Goal: Task Accomplishment & Management: Use online tool/utility

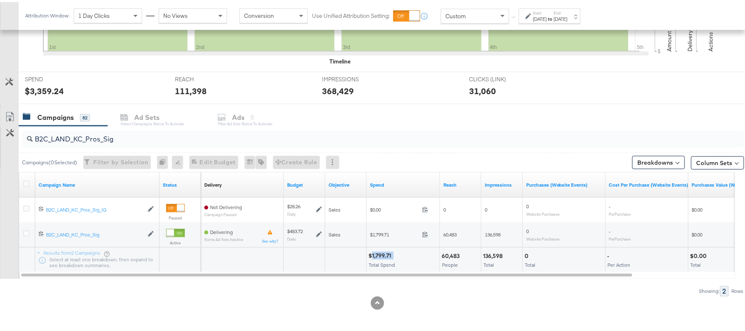
scroll to position [274, 0]
click at [121, 133] on input "B2C_LAND_KC_Pros_Sig" at bounding box center [356, 134] width 646 height 16
paste input "RT_Sig_24"
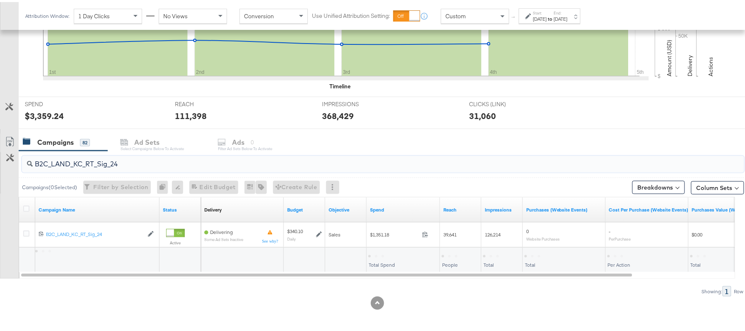
scroll to position [250, 0]
type input "B2C_LAND_KC_RT_Sig_24"
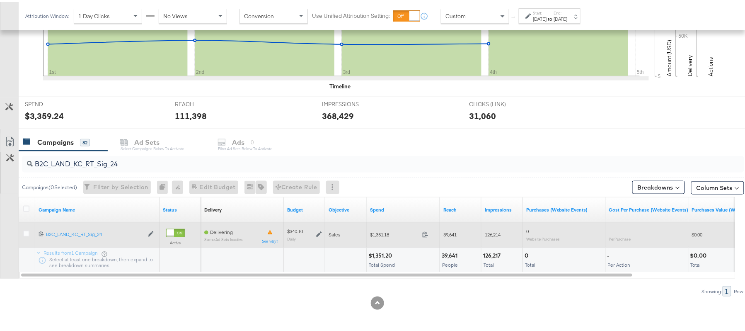
click at [318, 231] on icon at bounding box center [319, 232] width 6 height 6
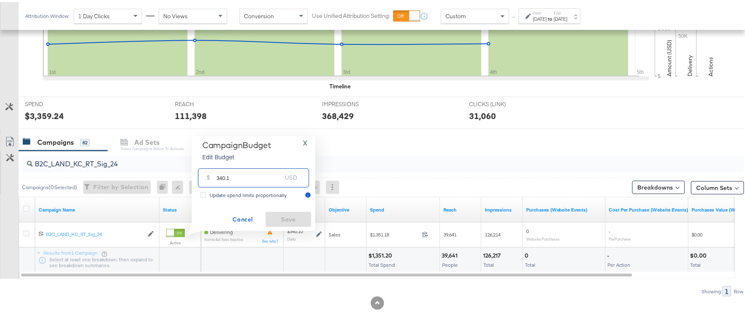
click at [245, 175] on input "340.1" at bounding box center [250, 172] width 66 height 18
paste input "$340.34"
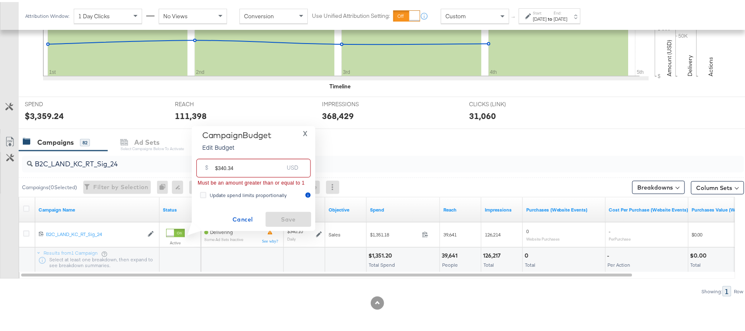
click at [219, 163] on input "$340.34" at bounding box center [249, 163] width 68 height 18
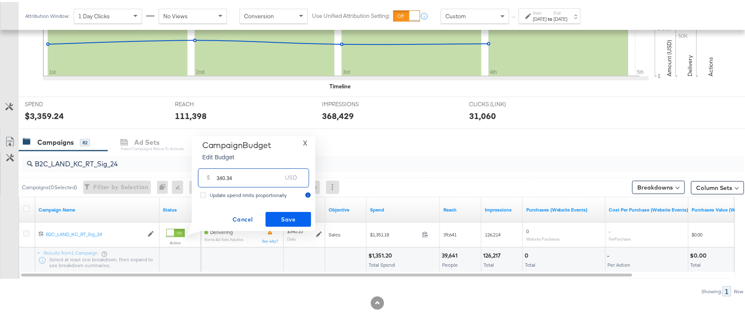
type input "340.34"
click at [286, 219] on span "Save" at bounding box center [288, 217] width 39 height 10
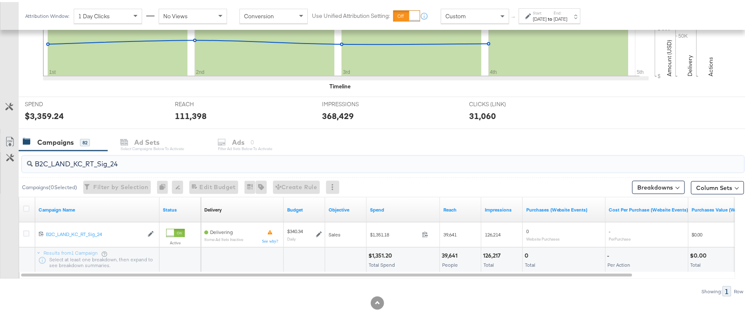
click at [143, 161] on input "B2C_LAND_KC_RT_Sig_24" at bounding box center [356, 159] width 646 height 16
paste input "B_Ecommerce_KC_Retargeting_LW&LOA_Traffic"
type input "B2B_Ecommerce_KC_Retargeting_LW&LOA_Traffic"
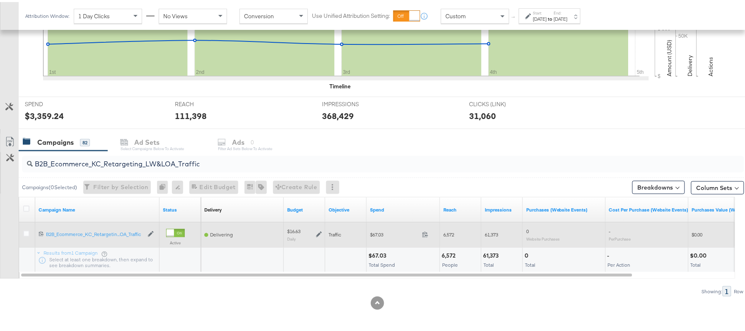
click at [320, 231] on icon at bounding box center [319, 232] width 6 height 6
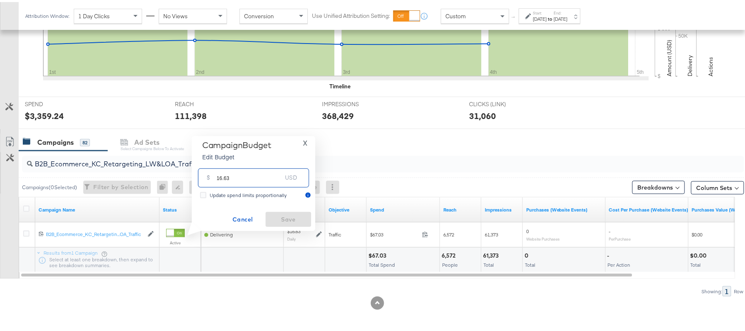
click at [255, 174] on input "16.63" at bounding box center [250, 172] width 66 height 18
paste input "$16.65"
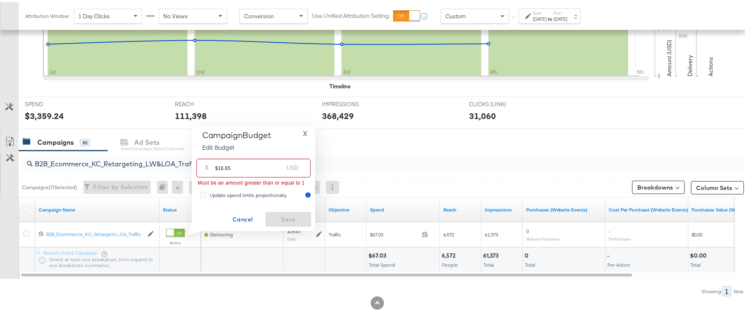
click at [216, 166] on input "$16.65" at bounding box center [249, 163] width 68 height 18
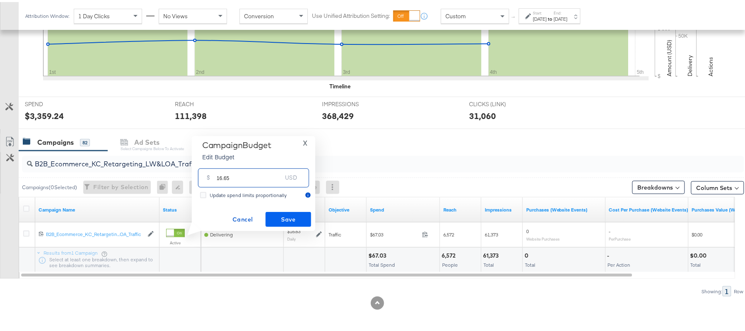
type input "16.65"
click at [282, 210] on button "Save" at bounding box center [289, 217] width 46 height 15
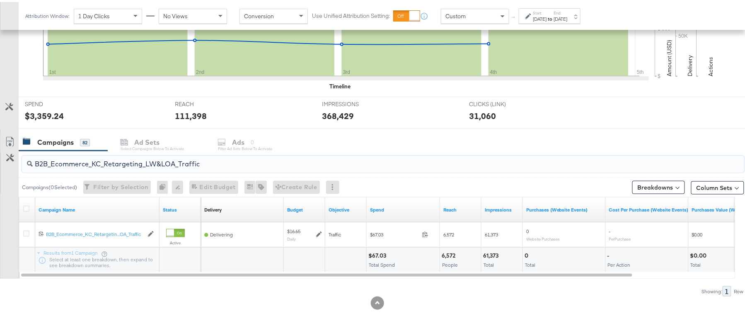
click at [115, 154] on input "B2B_Ecommerce_KC_Retargeting_LW&LOA_Traffic" at bounding box center [356, 159] width 646 height 16
paste input "KC_Retargeting_Prospects & Clients_Conversions"
click at [135, 158] on input "B2B_KC_Retargeting_Prospects & Clients_Conversions" at bounding box center [356, 159] width 646 height 16
paste input "C_LAND_KC_Pros_Sig"
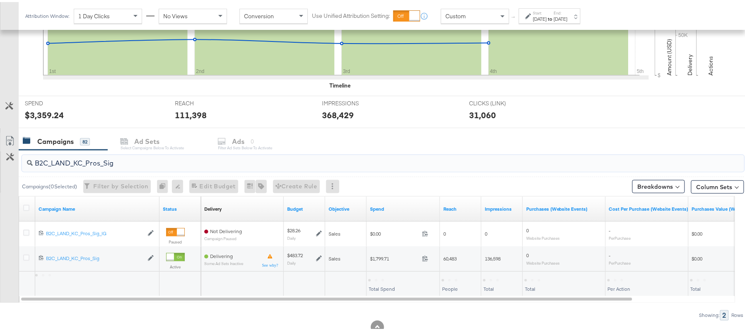
type input "B2C_LAND_KC_Pros_Sig"
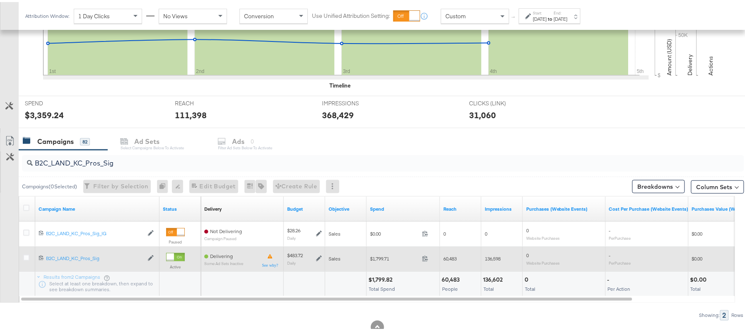
click at [320, 257] on icon at bounding box center [319, 257] width 6 height 6
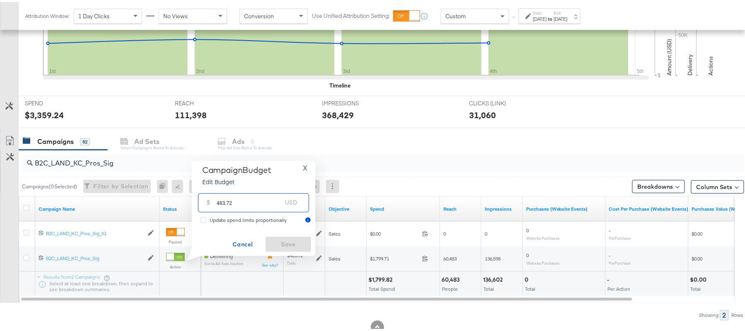
click at [256, 204] on input "483.72" at bounding box center [250, 197] width 66 height 18
paste input "$507.91"
click at [218, 186] on input "$507.91" at bounding box center [249, 188] width 68 height 18
type input "507.91"
click at [279, 238] on span "Save" at bounding box center [288, 242] width 39 height 10
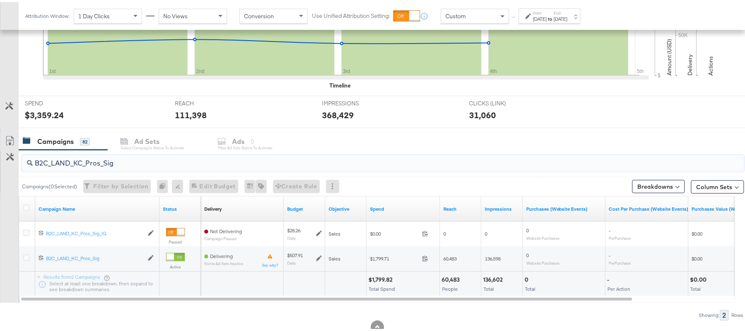
click at [107, 160] on input "B2C_LAND_KC_Pros_Sig" at bounding box center [356, 158] width 646 height 16
paste input "B_Ecommerce_KC_Retargeting_LW&LOA_Traffic"
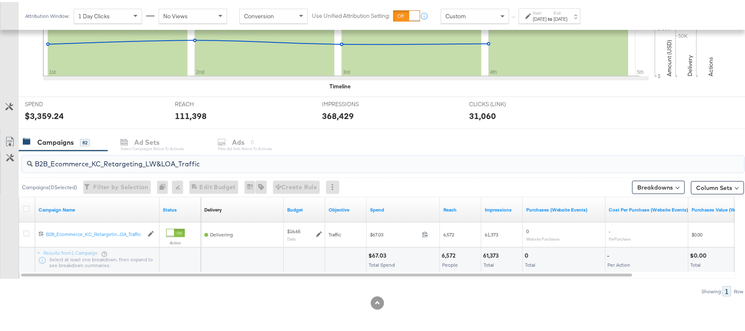
paste input "KC_Retargeting_Prospects & Clients_Conversions"
paste input "C_LAND_KC_RT_Sig_24"
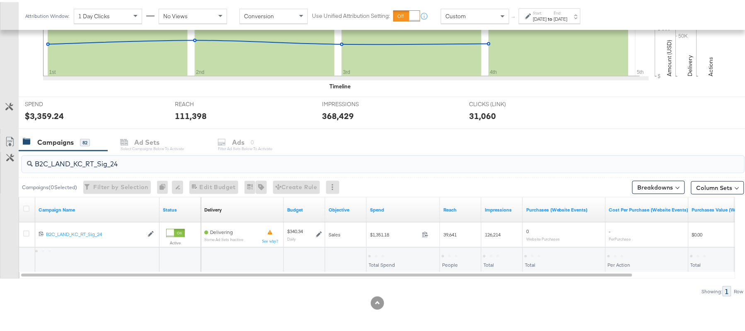
type input "B2C_LAND_KC_RT_Sig_24"
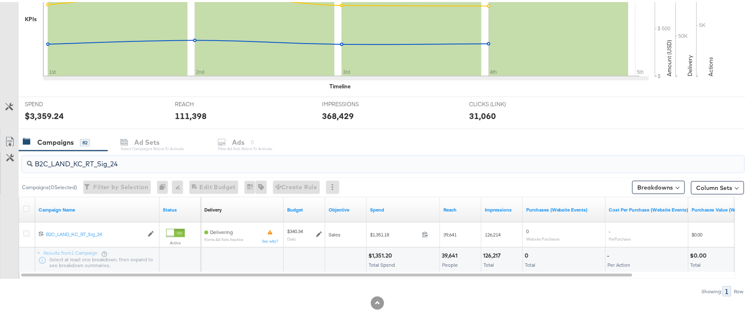
scroll to position [0, 0]
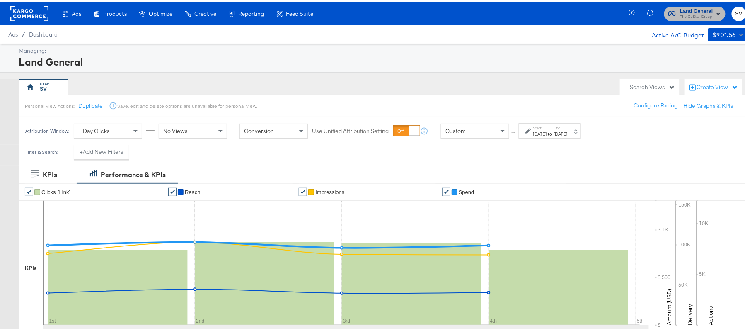
click at [694, 9] on span "Land General" at bounding box center [696, 9] width 33 height 9
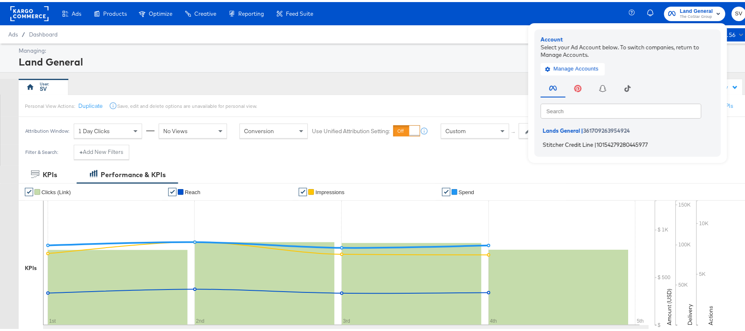
click at [571, 141] on span "Stitcher Credit Line" at bounding box center [568, 142] width 51 height 7
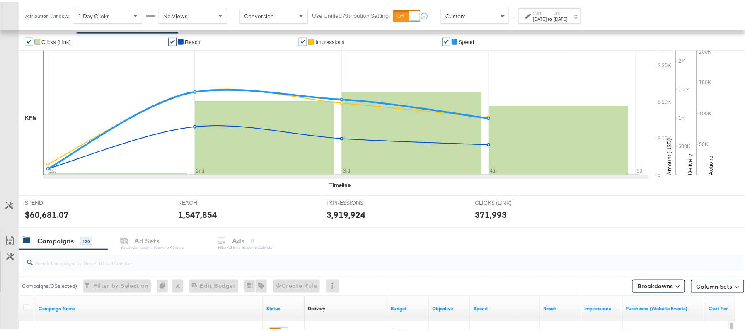
scroll to position [151, 0]
click at [66, 269] on div at bounding box center [383, 260] width 723 height 20
click at [70, 265] on input "search" at bounding box center [356, 256] width 646 height 16
paste input "APTS_B2C_Display_National_Facebook_RTG_Leads_SocialDisplay_Retargeting_Diamond_…"
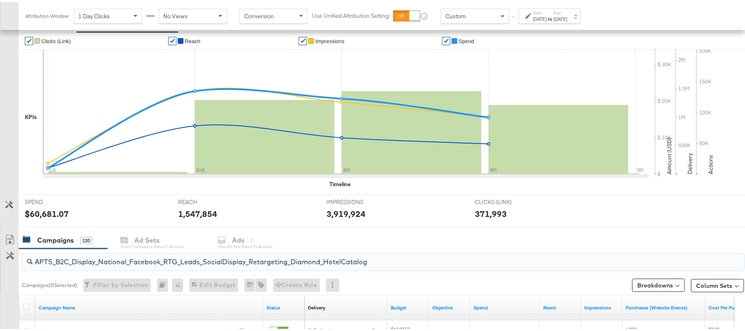
scroll to position [250, 0]
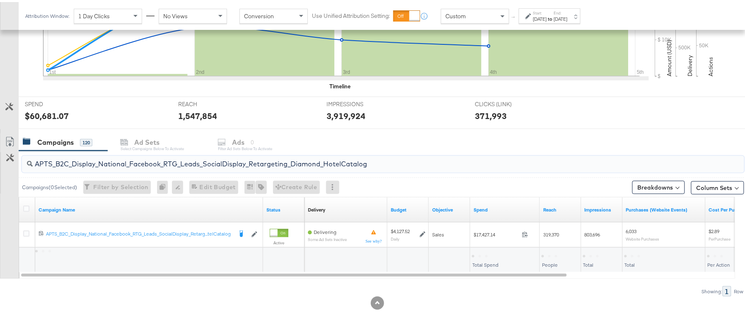
type input "APTS_B2C_Display_National_Facebook_RTG_Leads_SocialDisplay_Retargeting_Diamond_…"
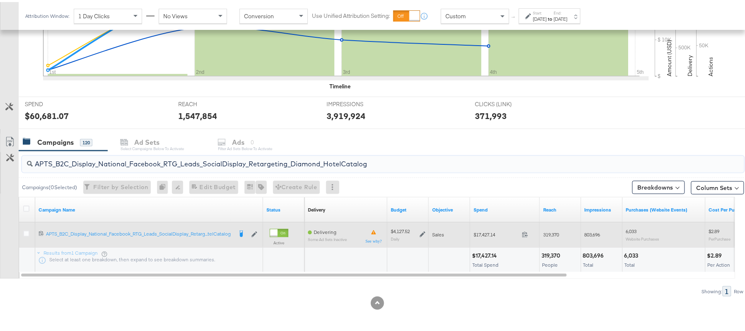
click at [422, 231] on icon at bounding box center [423, 232] width 6 height 6
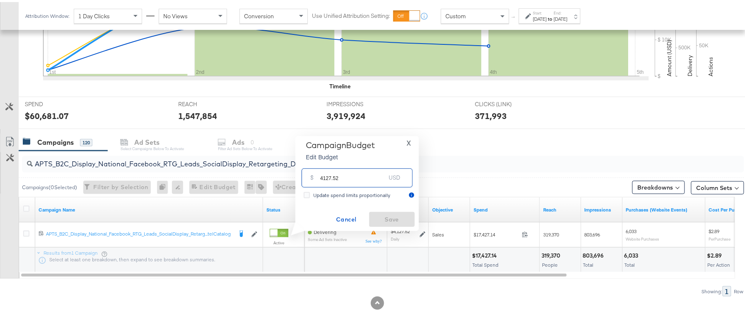
click at [357, 180] on input "4127.52" at bounding box center [353, 172] width 66 height 18
paste input "$4,822.39"
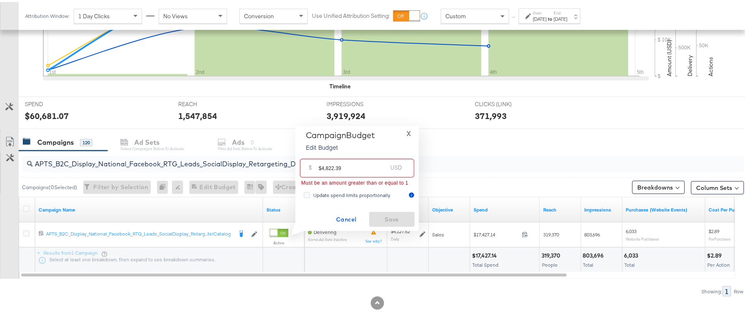
click at [327, 163] on input "$4,822.39" at bounding box center [353, 163] width 68 height 18
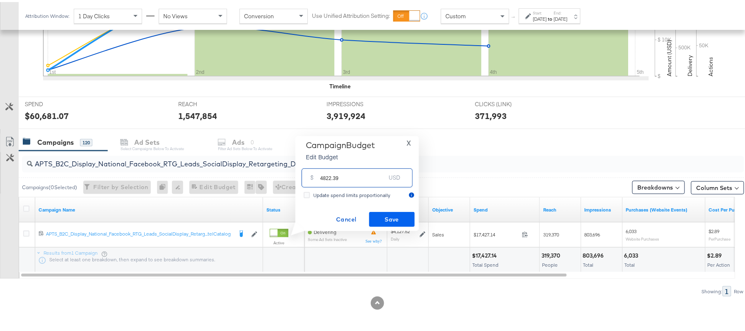
type input "4822.39"
click at [397, 214] on span "Save" at bounding box center [392, 217] width 39 height 10
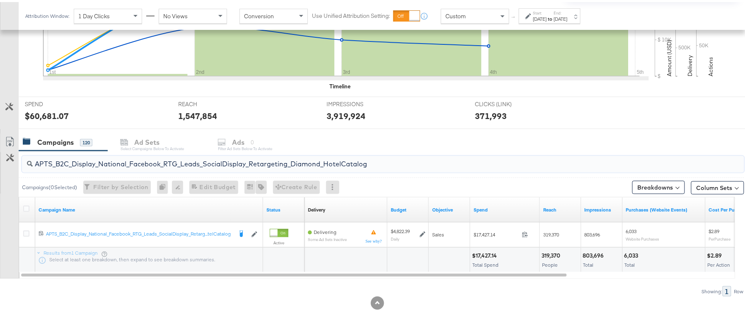
click at [176, 157] on input "APTS_B2C_Display_National_Facebook_RTG_Leads_SocialDisplay_Retargeting_Diamond_…" at bounding box center [356, 159] width 646 height 16
paste input "alwayson_Retargeting_DARE24_DiamondPlatinum"
type input "APTS_B2C_Display_National_Facebook_RTG_Leads_SocialDisplay_alwayson_Retargeting…"
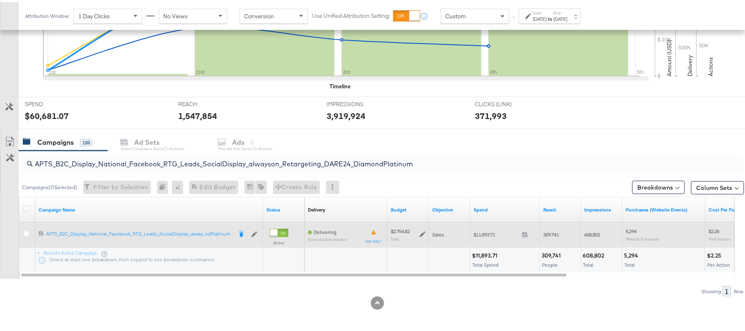
click at [421, 231] on icon at bounding box center [423, 232] width 6 height 6
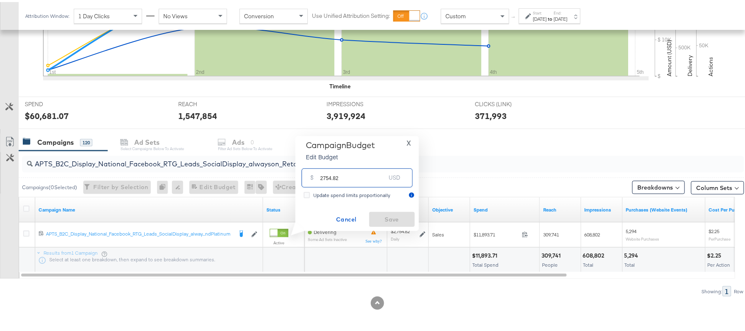
click at [362, 177] on input "2754.82" at bounding box center [353, 172] width 66 height 18
paste input "$2,892.56"
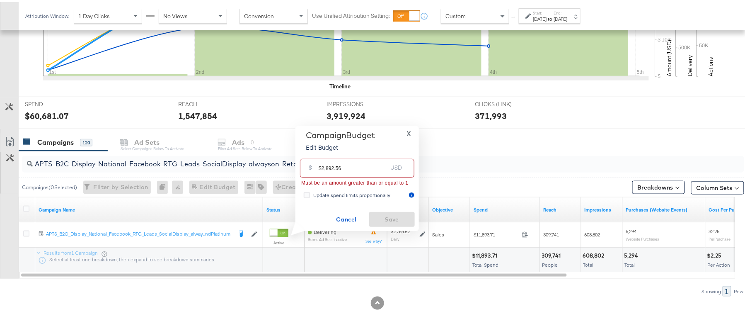
click at [326, 165] on input "$2,892.56" at bounding box center [353, 163] width 68 height 18
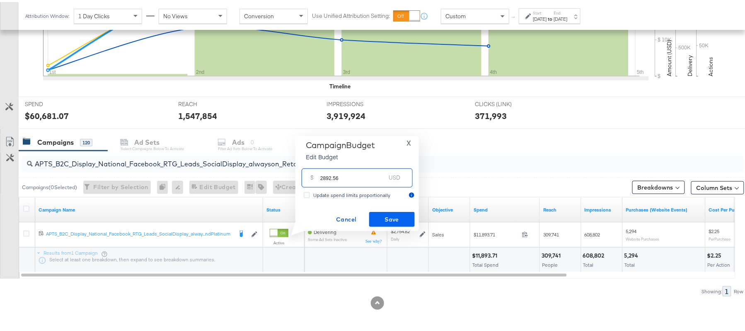
type input "2892.56"
click at [402, 219] on span "Save" at bounding box center [392, 217] width 39 height 10
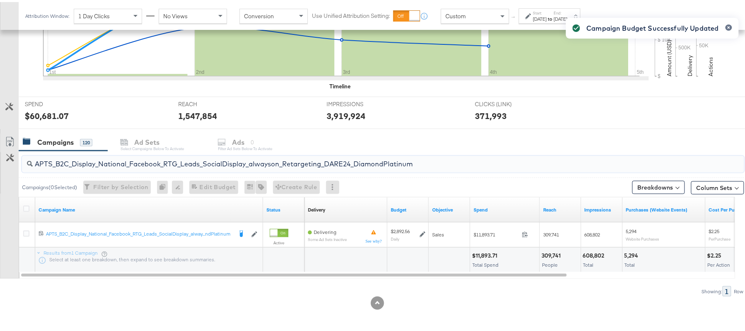
click at [150, 153] on input "APTS_B2C_Display_National_Facebook_RTG_Leads_SocialDisplay_alwayson_Retargeting…" at bounding box center [356, 159] width 646 height 16
paste input "FR_B2C_Display_National_Facebook_RTG_Leads_SocialDisplay_alwayson_Retargeting_FR"
type input "FR_B2C_Display_National_Facebook_RTG_Leads_SocialDisplay_alwayson_Retargeting_F…"
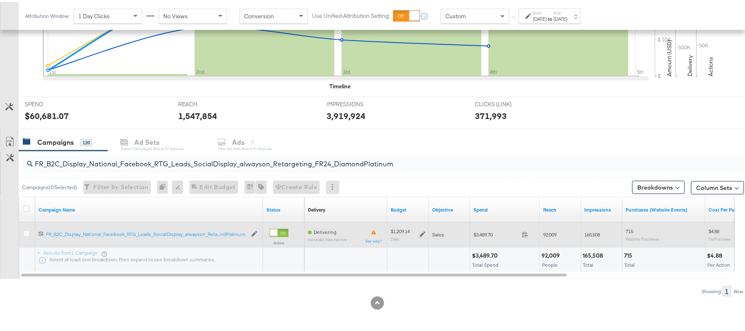
click at [426, 233] on div "$1,209.14 Daily" at bounding box center [408, 232] width 41 height 19
click at [423, 232] on icon at bounding box center [423, 233] width 6 height 6
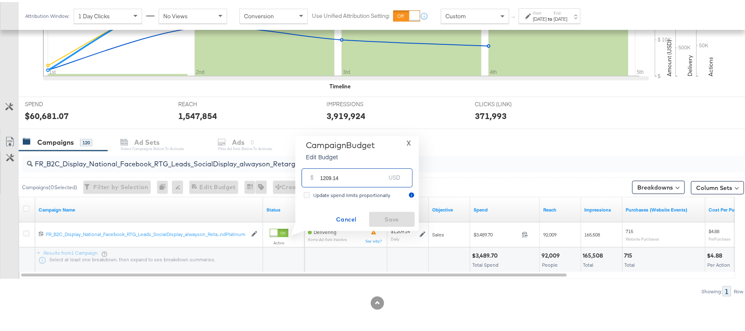
click at [339, 174] on input "1209.14" at bounding box center [353, 172] width 66 height 18
paste input "$1,269.60"
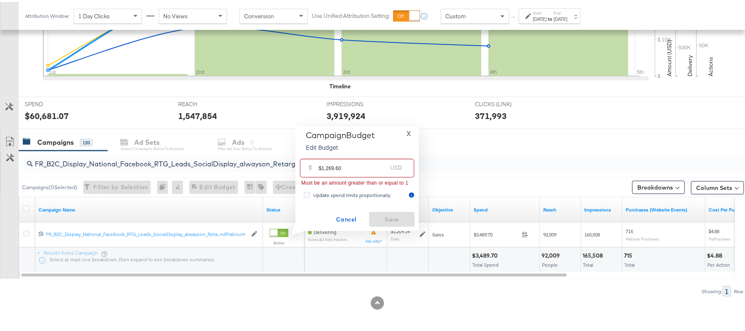
click at [327, 167] on input "$1,269.60" at bounding box center [353, 163] width 68 height 18
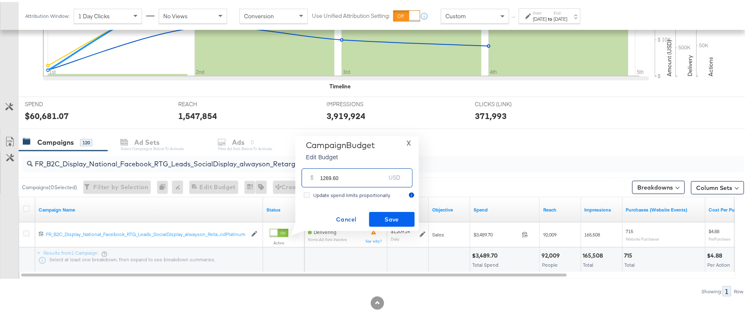
type input "1269.60"
click at [399, 218] on span "Save" at bounding box center [392, 217] width 39 height 10
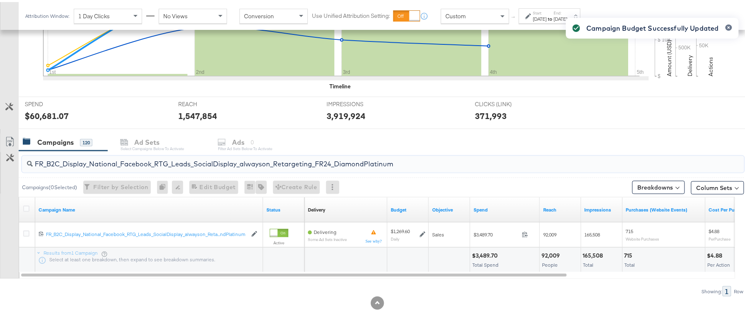
click at [137, 162] on input "FR_B2C_Display_National_Facebook_RTG_Leads_SocialDisplay_alwayson_Retargeting_F…" at bounding box center [356, 159] width 646 height 16
paste input "AF_B2C_Display_National_Facebook_RTG_Leads_SocialDisplay_alwayson_Retargeting_AF"
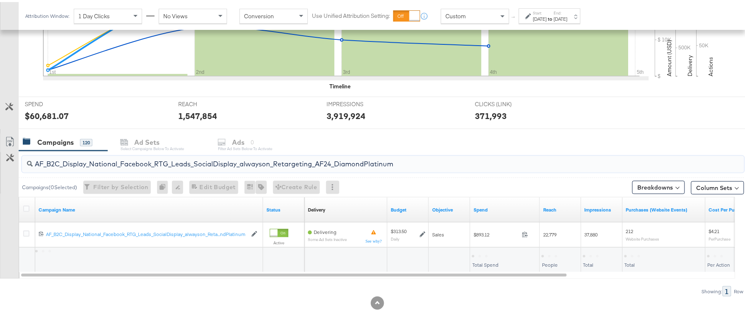
type input "AF_B2C_Display_National_Facebook_RTG_Leads_SocialDisplay_alwayson_Retargeting_A…"
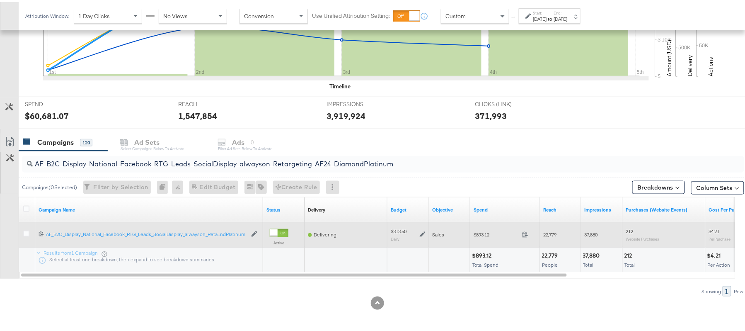
click at [423, 229] on div "$313.50 Daily" at bounding box center [408, 232] width 35 height 13
click at [423, 233] on icon at bounding box center [423, 233] width 6 height 6
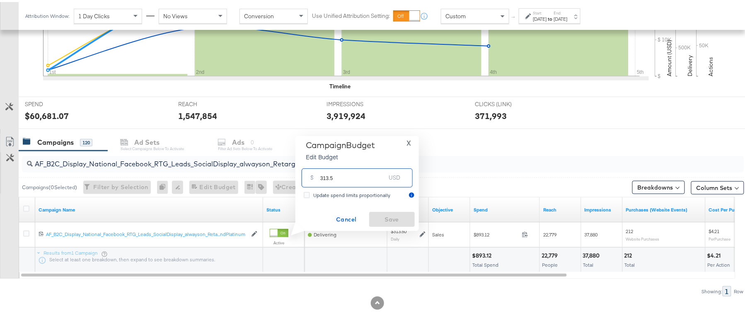
click at [362, 178] on input "313.5" at bounding box center [353, 172] width 66 height 18
paste input "$329.18"
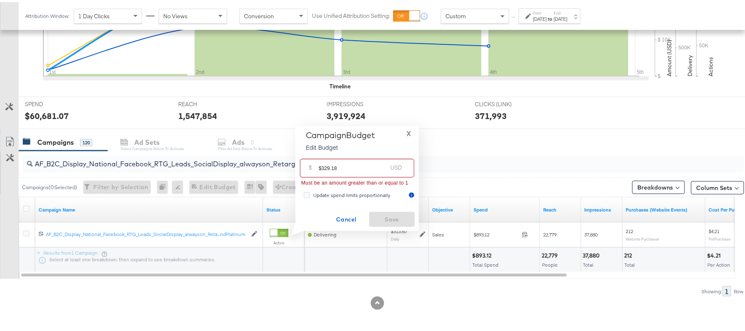
click at [322, 163] on input "$329.18" at bounding box center [353, 163] width 68 height 18
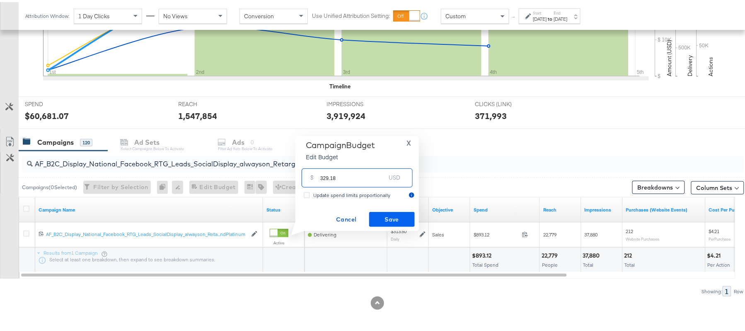
type input "329.18"
click at [402, 212] on span "Save" at bounding box center [392, 217] width 39 height 10
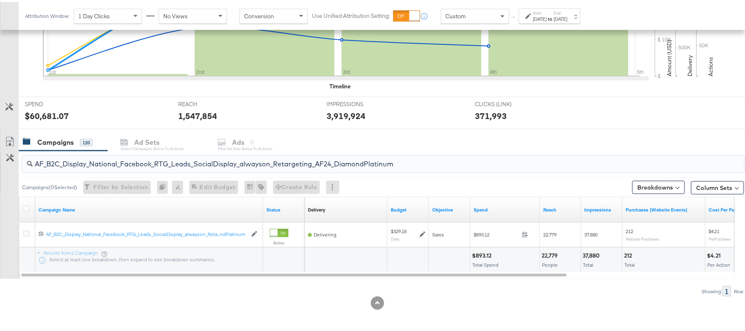
click at [193, 158] on input "AF_B2C_Display_National_Facebook_RTG_Leads_SocialDisplay_alwayson_Retargeting_A…" at bounding box center [356, 159] width 646 height 16
paste input "HL_B2C_Display_National_Facebook_RTG_Leads_SocialDisplay_alwayson_Retargeting_A…"
type input "AHL_B2C_Display_National_Facebook_RTG_Leads_SocialDisplay_alwayson_Retargeting_…"
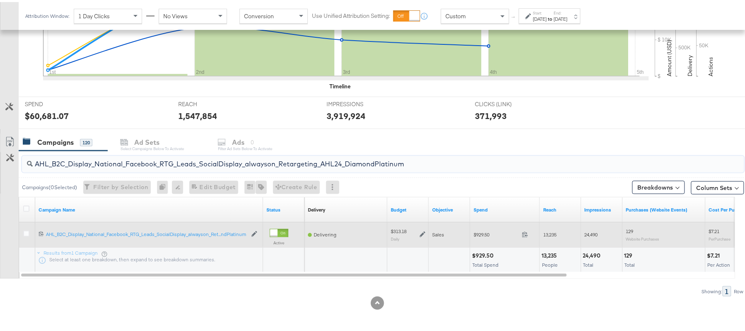
click at [420, 232] on icon at bounding box center [423, 232] width 6 height 6
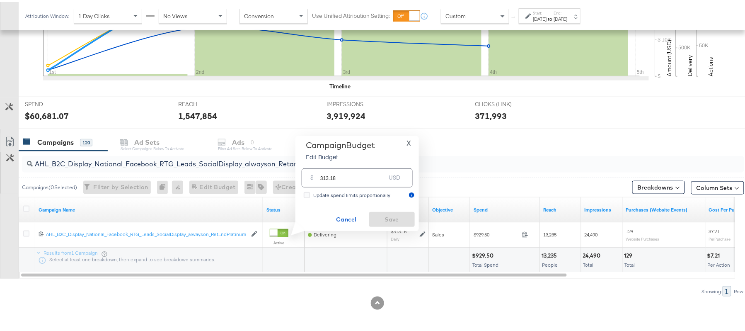
click at [359, 181] on input "313.18" at bounding box center [353, 172] width 66 height 18
paste input "$297.52"
click at [321, 163] on input "$297.52" at bounding box center [353, 163] width 68 height 18
type input "297.52"
click at [392, 218] on span "Save" at bounding box center [392, 217] width 39 height 10
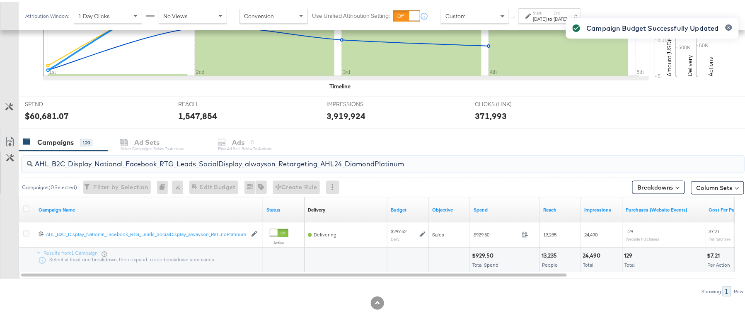
click at [136, 153] on input "AHL_B2C_Display_National_Facebook_RTG_Leads_SocialDisplay_alwayson_Retargeting_…" at bounding box center [356, 159] width 646 height 16
paste input "PTS_B2C_Display_National_Facebook_PRO_Traffic_SocialDisplay_alwayson_ASC_DARE24…"
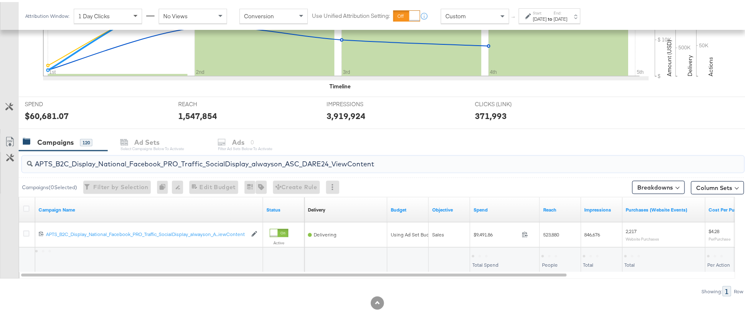
type input "APTS_B2C_Display_National_Facebook_PRO_Traffic_SocialDisplay_alwayson_ASC_DARE2…"
click at [27, 206] on icon at bounding box center [26, 207] width 6 height 6
click at [0, 0] on input "checkbox" at bounding box center [0, 0] width 0 height 0
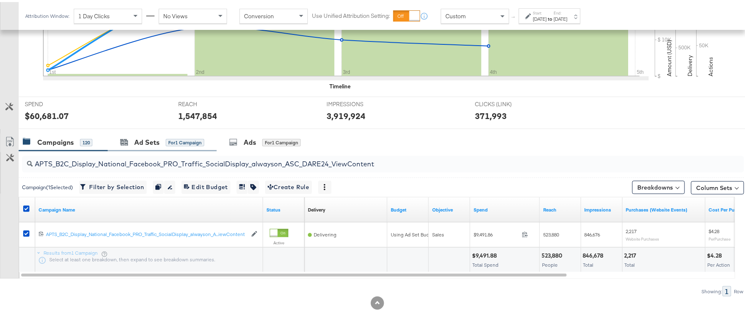
click at [148, 146] on div "Ad Sets for 1 Campaign" at bounding box center [162, 140] width 109 height 18
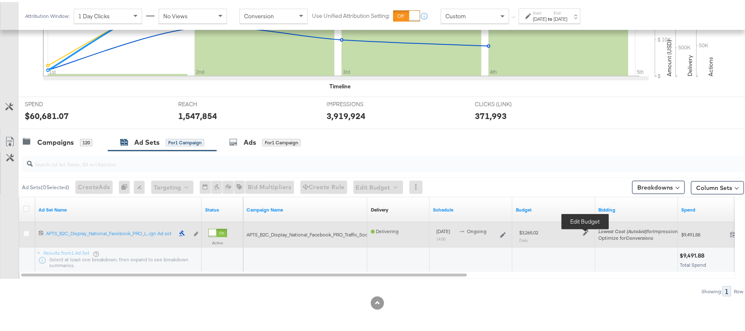
click at [588, 229] on icon at bounding box center [586, 231] width 6 height 6
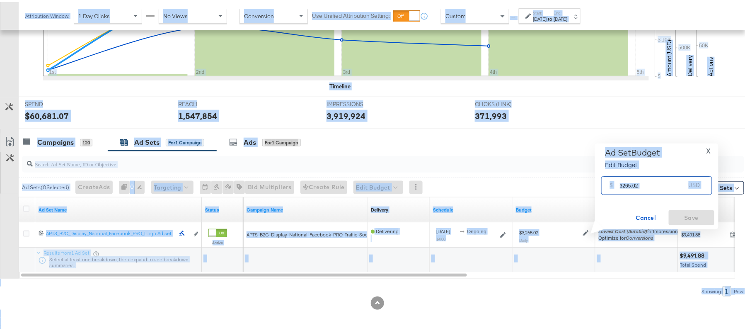
click at [655, 173] on input "3265.02" at bounding box center [653, 180] width 66 height 18
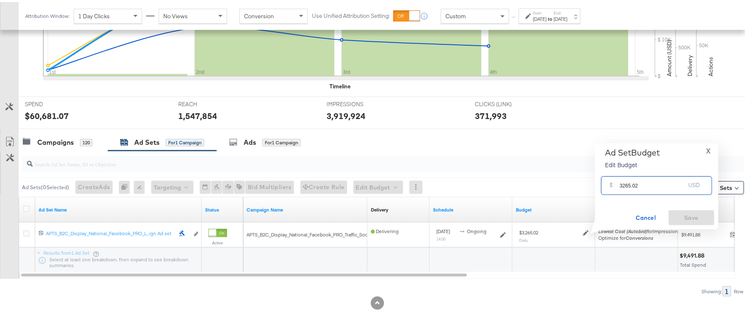
paste input "$3,"
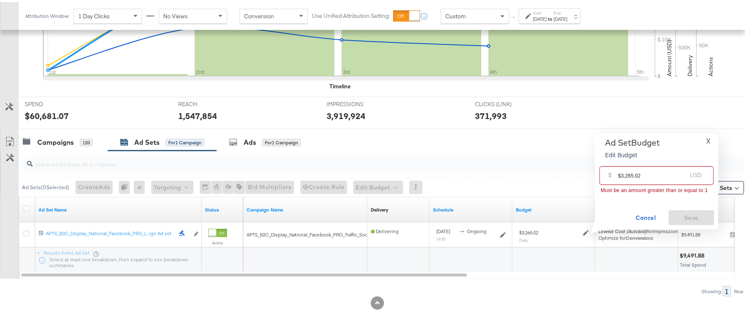
click at [624, 175] on input "$3,265.02" at bounding box center [653, 170] width 68 height 18
type input "3265.02"
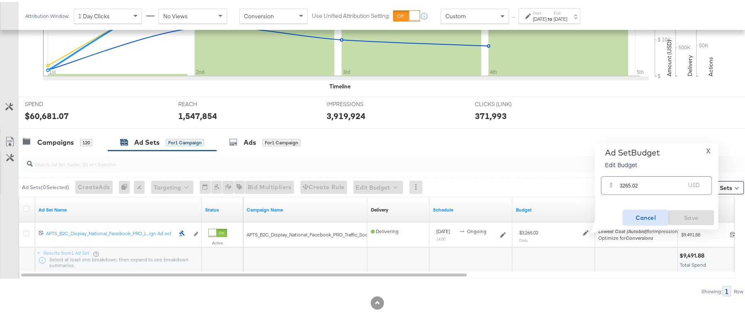
click at [644, 211] on span "Cancel" at bounding box center [646, 216] width 39 height 10
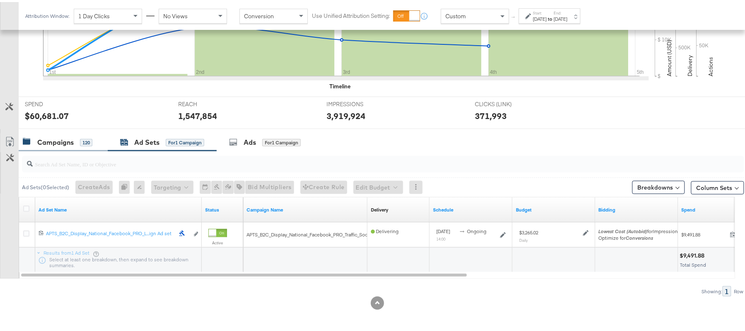
click at [66, 137] on div "Campaigns" at bounding box center [55, 141] width 36 height 10
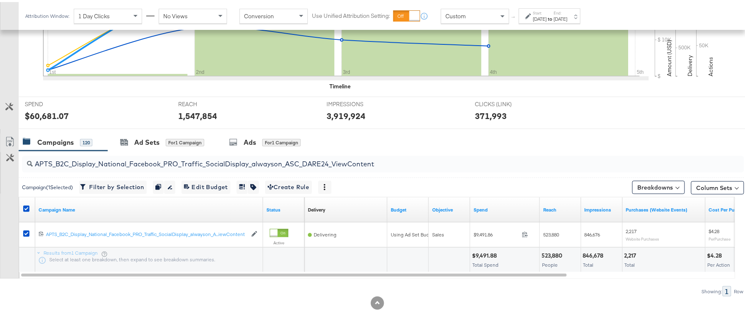
click at [27, 204] on label at bounding box center [26, 207] width 6 height 6
click at [0, 0] on input "checkbox" at bounding box center [0, 0] width 0 height 0
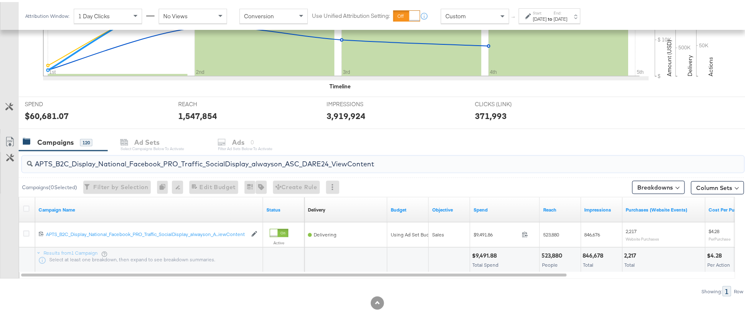
click at [168, 156] on input "APTS_B2C_Display_National_Facebook_PRO_Traffic_SocialDisplay_alwayson_ASC_DARE2…" at bounding box center [356, 159] width 646 height 16
paste input "Leads_SocialDisplay_alwayson_ASC_DARE24_Purchase"
type input "APTS_B2C_Display_National_Facebook_PRO_Leads_SocialDisplay_alwayson_ASC_DARE24_…"
click at [27, 206] on icon at bounding box center [26, 207] width 6 height 6
click at [0, 0] on input "checkbox" at bounding box center [0, 0] width 0 height 0
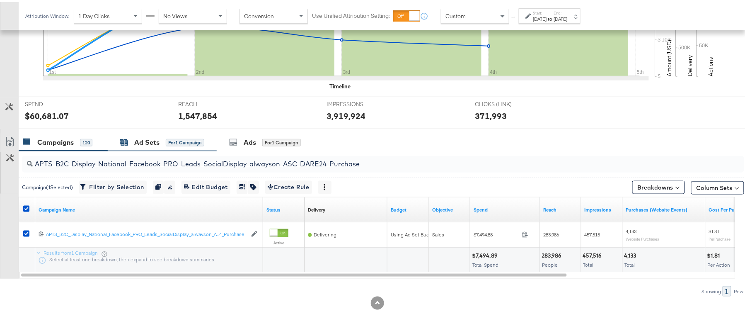
click at [154, 143] on div "Ad Sets" at bounding box center [146, 141] width 25 height 10
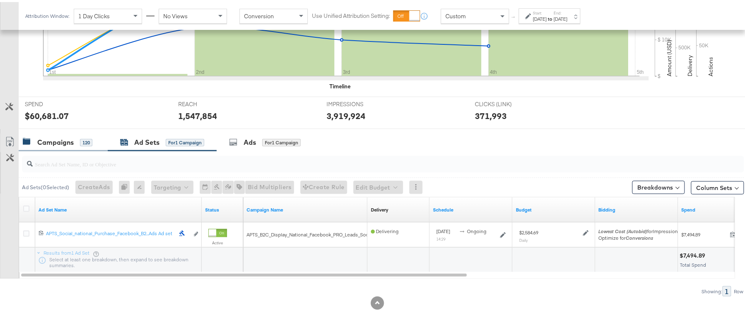
click at [72, 138] on div "Campaigns" at bounding box center [55, 141] width 36 height 10
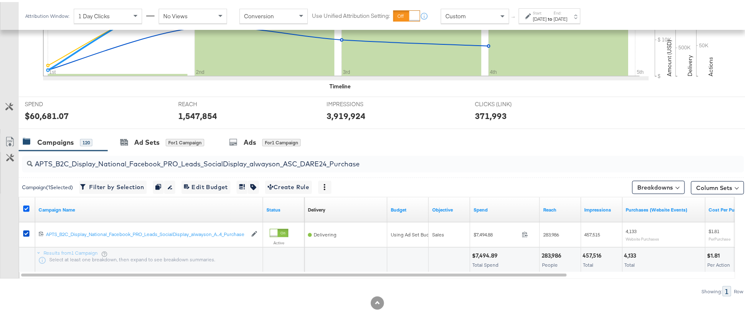
click at [25, 206] on icon at bounding box center [26, 207] width 6 height 6
click at [0, 0] on input "checkbox" at bounding box center [0, 0] width 0 height 0
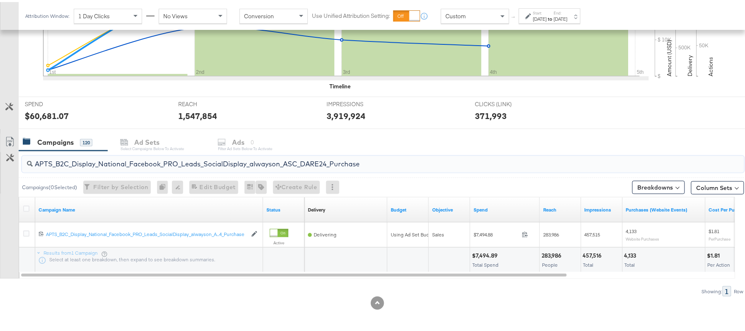
click at [117, 155] on input "APTS_B2C_Display_National_Facebook_PRO_Leads_SocialDisplay_alwayson_ASC_DARE24_…" at bounding box center [356, 159] width 646 height 16
paste input "F_B2C_Display_National_Facebook_PRO_Traffic_SocialDisplay_alwayson_ASC_AF24_Vie…"
type input "AF_B2C_Display_National_Facebook_PRO_Traffic_SocialDisplay_alwayson_ASC_AF24_Vi…"
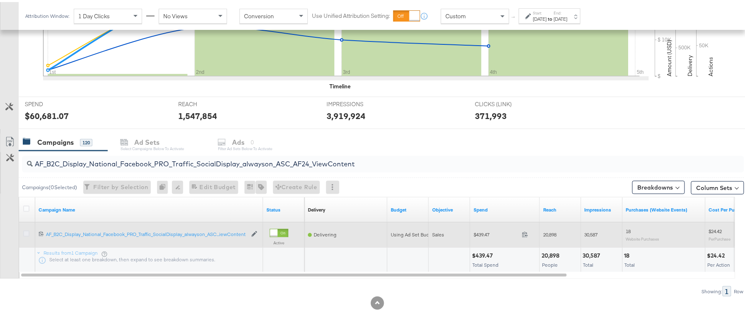
click at [25, 230] on icon at bounding box center [26, 231] width 6 height 6
click at [0, 0] on input "checkbox" at bounding box center [0, 0] width 0 height 0
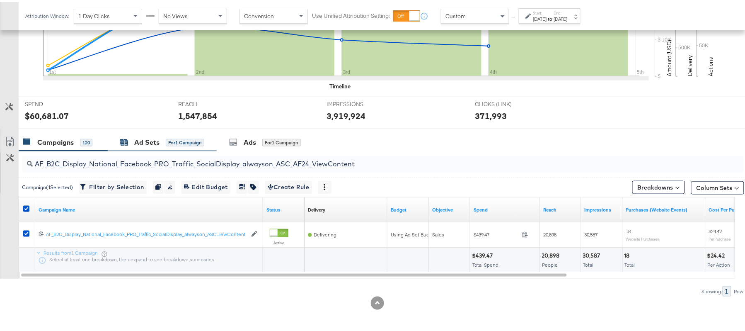
click at [148, 140] on div "Ad Sets" at bounding box center [146, 141] width 25 height 10
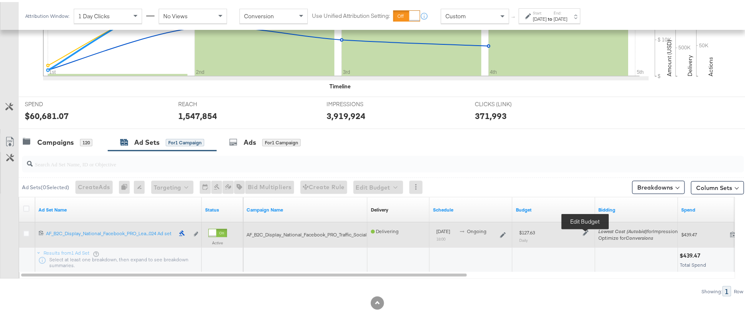
click at [586, 231] on icon at bounding box center [586, 231] width 6 height 6
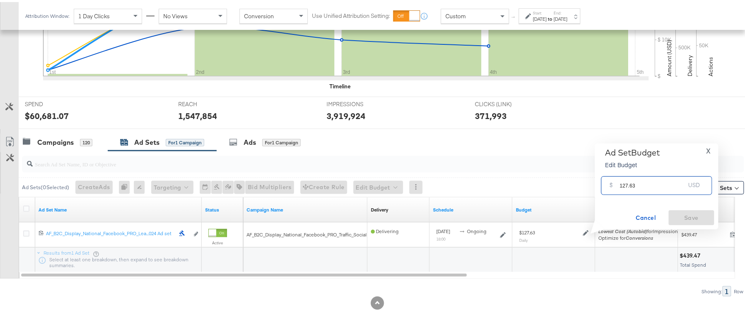
click at [649, 177] on input "127.63" at bounding box center [653, 180] width 66 height 18
paste input "$108.49"
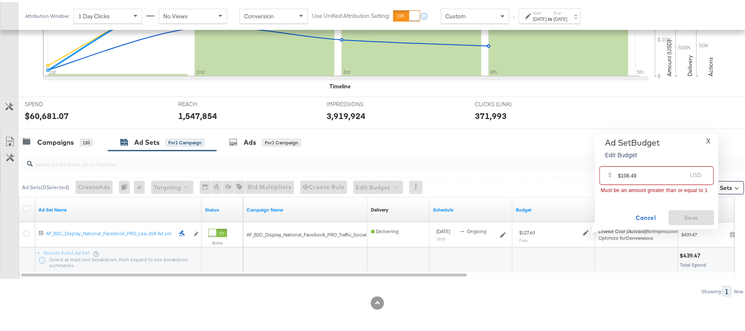
click at [621, 172] on input "$108.49" at bounding box center [653, 170] width 68 height 18
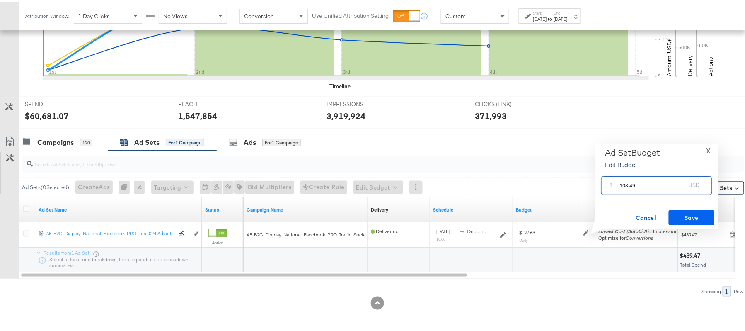
type input "108.49"
click at [697, 213] on span "Save" at bounding box center [691, 216] width 39 height 10
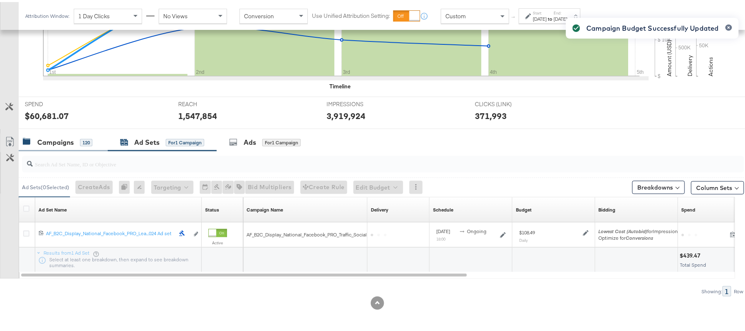
click at [80, 138] on div "120" at bounding box center [86, 140] width 12 height 7
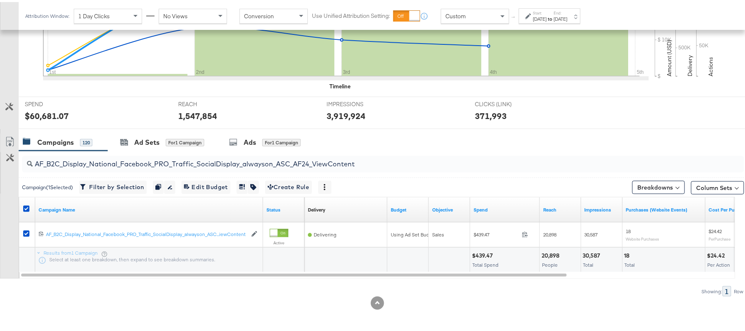
click at [24, 204] on label at bounding box center [26, 207] width 6 height 6
click at [0, 0] on input "checkbox" at bounding box center [0, 0] width 0 height 0
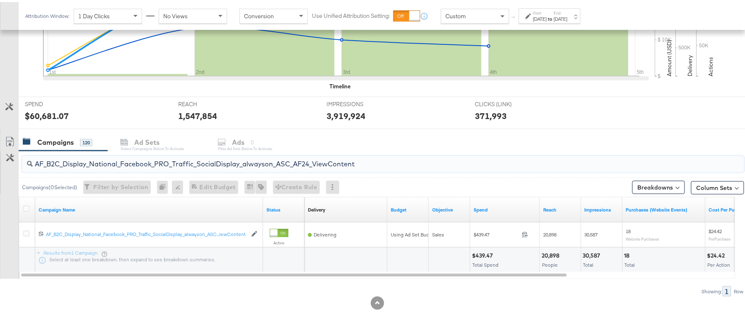
click at [150, 163] on input "AF_B2C_Display_National_Facebook_PRO_Traffic_SocialDisplay_alwayson_ASC_AF24_Vi…" at bounding box center [356, 159] width 646 height 16
paste input "FR_B2C_Display_National_Facebook_PRO_Traffic_SocialDisplay_alwayson_ASC_FR"
type input "FR_B2C_Display_National_Facebook_PRO_Traffic_SocialDisplay_alwayson_ASC_FR24_Vi…"
click at [26, 207] on icon at bounding box center [26, 207] width 6 height 6
click at [0, 0] on input "checkbox" at bounding box center [0, 0] width 0 height 0
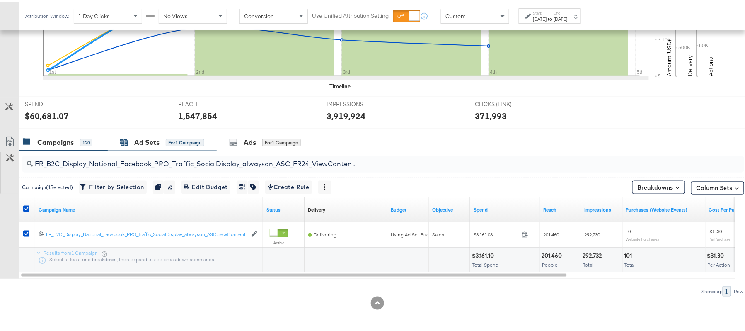
click at [171, 137] on div "for 1 Campaign" at bounding box center [185, 140] width 39 height 7
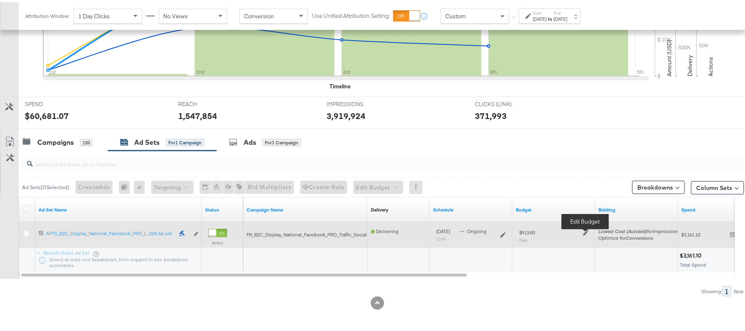
click at [584, 231] on icon at bounding box center [586, 231] width 6 height 6
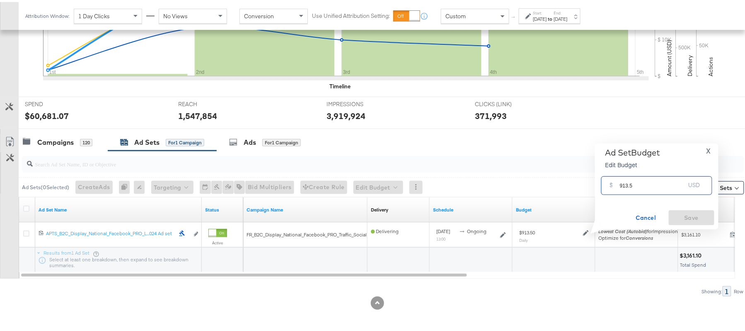
click at [637, 186] on input "913.5" at bounding box center [653, 180] width 66 height 18
paste input "$776.48"
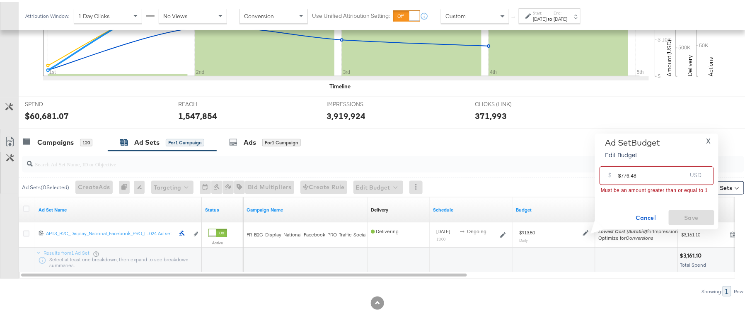
click at [620, 172] on input "$776.48" at bounding box center [653, 170] width 68 height 18
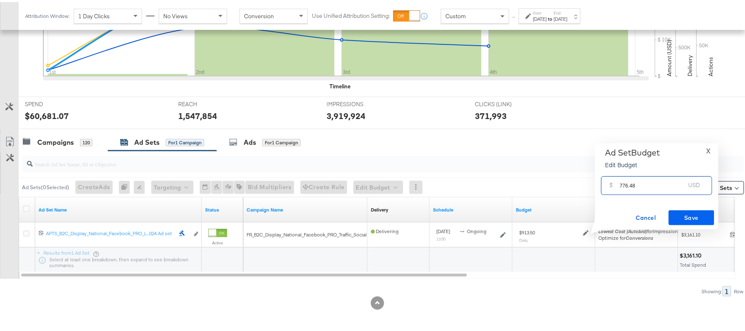
type input "776.48"
click at [699, 214] on span "Save" at bounding box center [691, 216] width 39 height 10
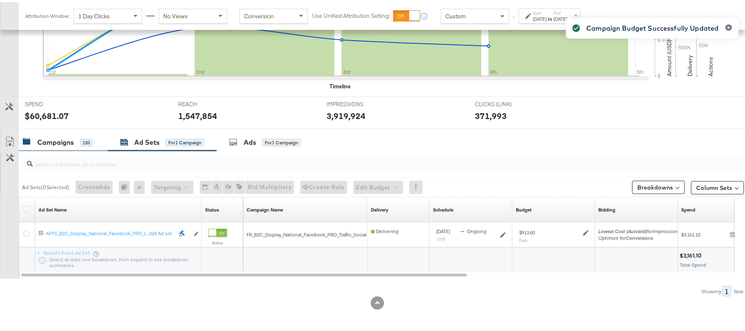
click at [61, 140] on div "Campaigns" at bounding box center [55, 141] width 36 height 10
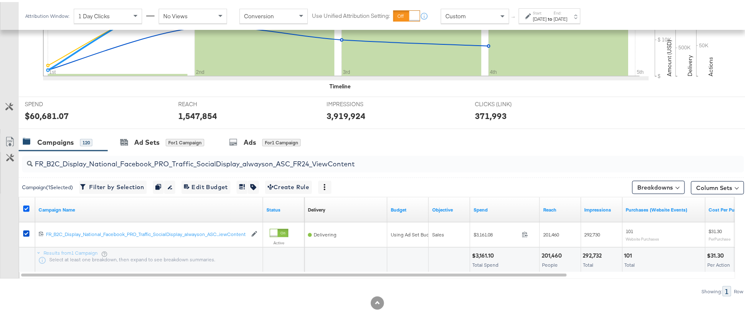
click at [27, 205] on icon at bounding box center [26, 207] width 6 height 6
click at [0, 0] on input "checkbox" at bounding box center [0, 0] width 0 height 0
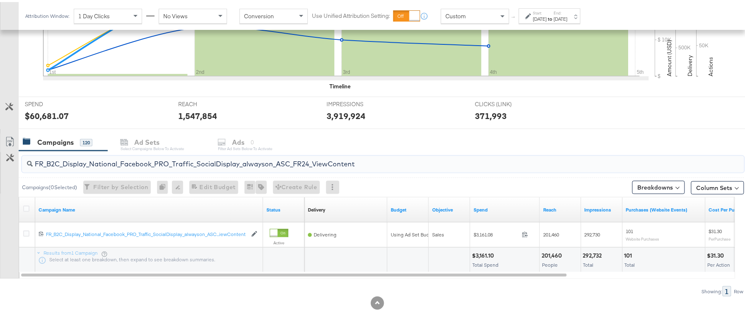
click at [127, 165] on input "FR_B2C_Display_National_Facebook_PRO_Traffic_SocialDisplay_alwayson_ASC_FR24_Vi…" at bounding box center [356, 159] width 646 height 16
paste input "AHL_B2C_Display_National_Facebook_PRO_Traffic_SocialDisplay_alwayson_ASC_AHL"
type input "AHL_B2C_Display_National_Facebook_PRO_Traffic_SocialDisplay_alwayson_ASC_AHL24_…"
click at [27, 205] on icon at bounding box center [26, 207] width 6 height 6
click at [0, 0] on input "checkbox" at bounding box center [0, 0] width 0 height 0
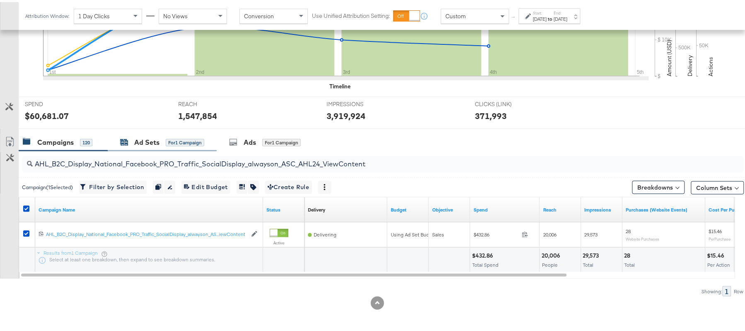
click at [151, 140] on div "Ad Sets" at bounding box center [146, 141] width 25 height 10
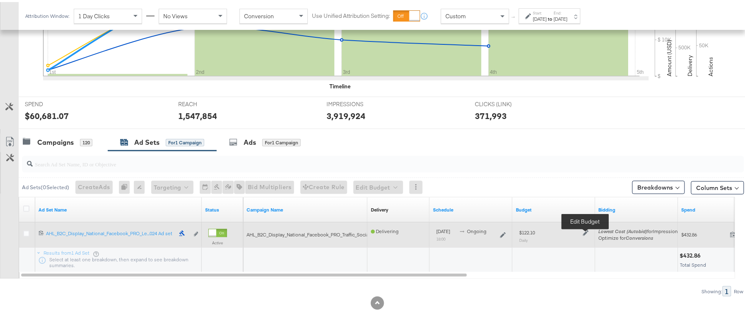
click at [586, 229] on icon at bounding box center [586, 231] width 6 height 6
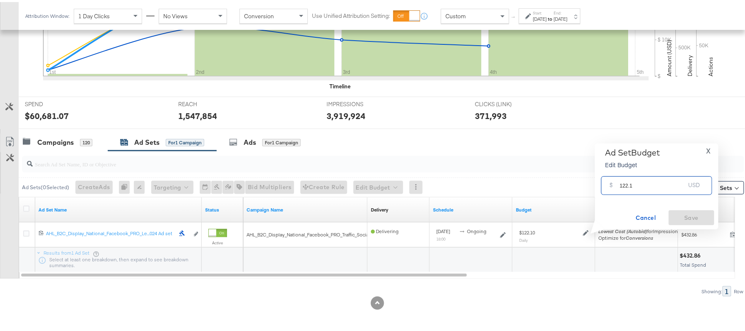
click at [645, 181] on input "122.1" at bounding box center [653, 180] width 66 height 18
paste input "$103.79"
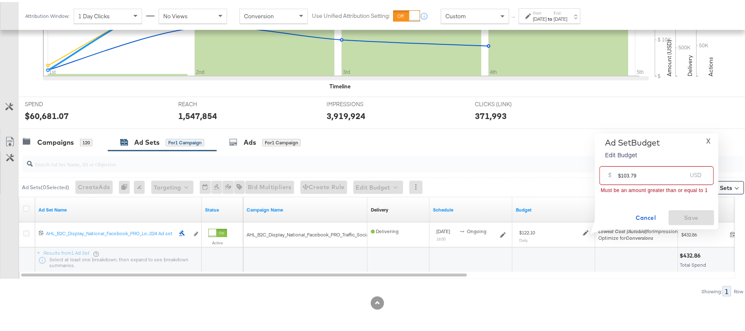
click at [621, 174] on input "$103.79" at bounding box center [653, 170] width 68 height 18
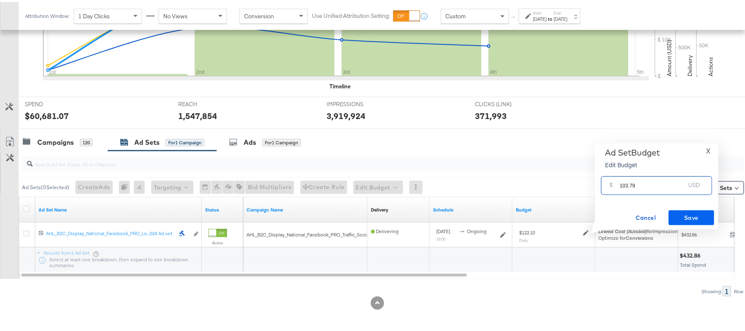
type input "103.79"
click at [693, 217] on span "Save" at bounding box center [691, 216] width 39 height 10
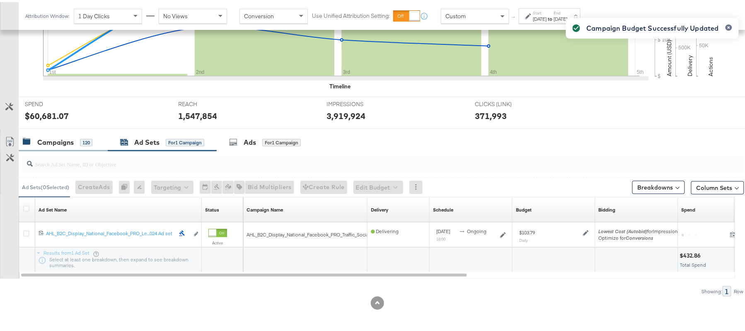
click at [60, 137] on div "Campaigns" at bounding box center [55, 141] width 36 height 10
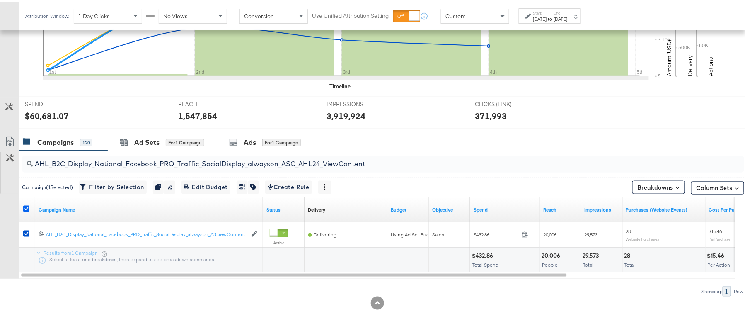
click at [27, 208] on icon at bounding box center [26, 207] width 6 height 6
click at [0, 0] on input "checkbox" at bounding box center [0, 0] width 0 height 0
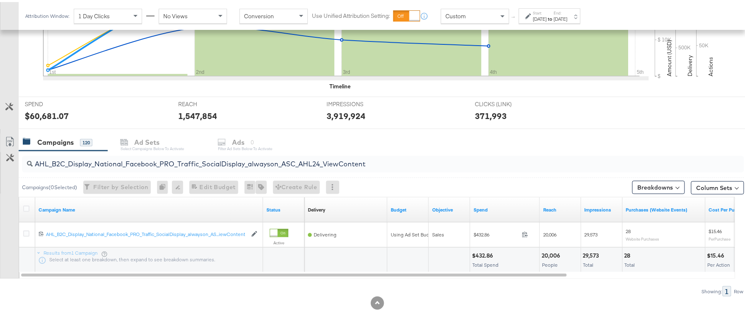
click at [85, 159] on input "AHL_B2C_Display_National_Facebook_PRO_Traffic_SocialDisplay_alwayson_ASC_AHL24_…" at bounding box center [356, 159] width 646 height 16
paste input "PTS_B2C_Display_National_Facebook_RTG_Leads_SocialDisplay_Retargeting_Diamond_H…"
paste input "alwayson_Retargeting_DARE24_DiamondPlatinum"
paste input "FR_B2C_Display_National_Facebook_RTG_Leads_SocialDisplay_alwayson_Retargeting_FR"
paste input "AF_B2C_Display_National_Facebook_RTG_Leads_SocialDisplay_alwayson_Retargeting_AF"
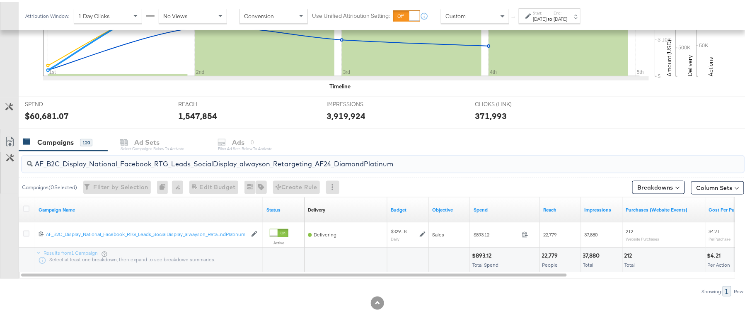
paste input "HL_B2C_Display_National_Facebook_RTG_Leads_SocialDisplay_alwayson_Retargeting_A…"
paste input "PTS_B2C_Display_National_Facebook_PRO_Traffic_SocialDisplay_alwayson_ASC_DARE24…"
type input "APTS_B2C_Display_National_Facebook_PRO_Traffic_SocialDisplay_alwayson_ASC_DARE2…"
click at [25, 208] on icon at bounding box center [26, 207] width 6 height 6
click at [0, 0] on input "checkbox" at bounding box center [0, 0] width 0 height 0
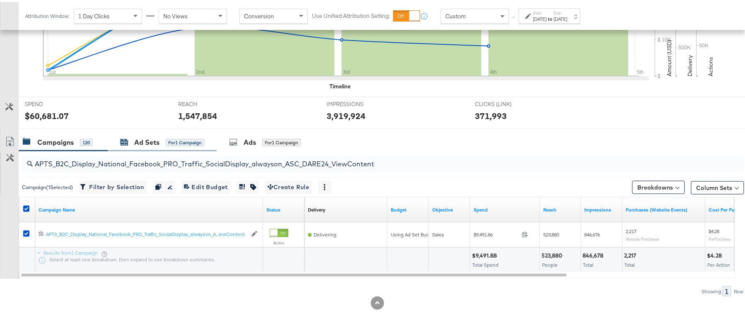
click at [162, 140] on div "Ad Sets for 1 Campaign" at bounding box center [162, 141] width 84 height 10
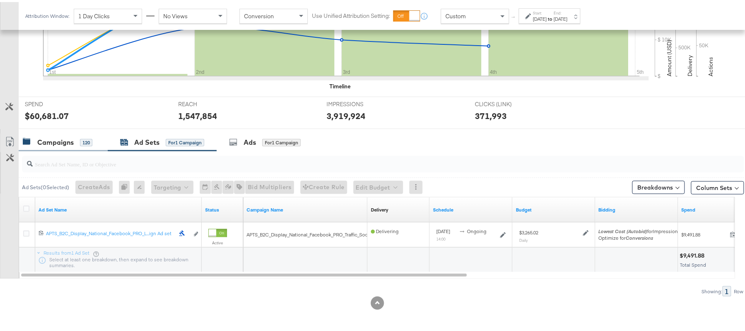
click at [71, 141] on div "Campaigns" at bounding box center [55, 141] width 36 height 10
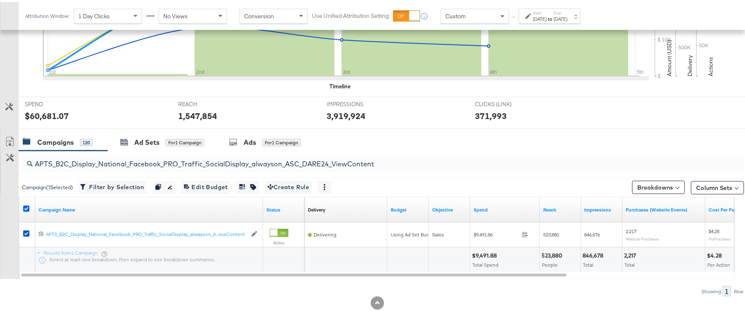
click at [24, 206] on icon at bounding box center [26, 207] width 6 height 6
click at [0, 0] on input "checkbox" at bounding box center [0, 0] width 0 height 0
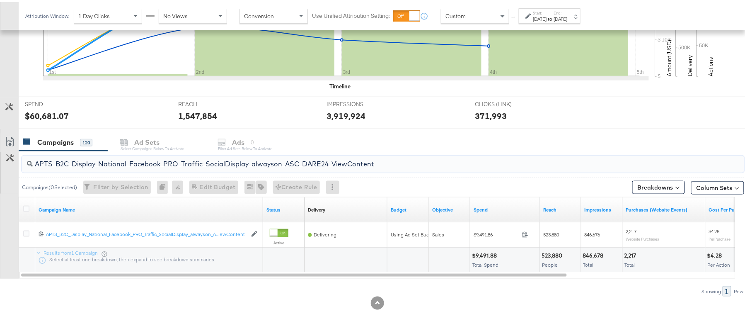
click at [92, 161] on input "APTS_B2C_Display_National_Facebook_PRO_Traffic_SocialDisplay_alwayson_ASC_DARE2…" at bounding box center [356, 159] width 646 height 16
paste input "Leads_SocialDisplay_alwayson_ASC_DARE24_Purchase"
type input "APTS_B2C_Display_National_Facebook_PRO_Leads_SocialDisplay_alwayson_ASC_DARE24_…"
click at [27, 206] on icon at bounding box center [26, 207] width 6 height 6
click at [0, 0] on input "checkbox" at bounding box center [0, 0] width 0 height 0
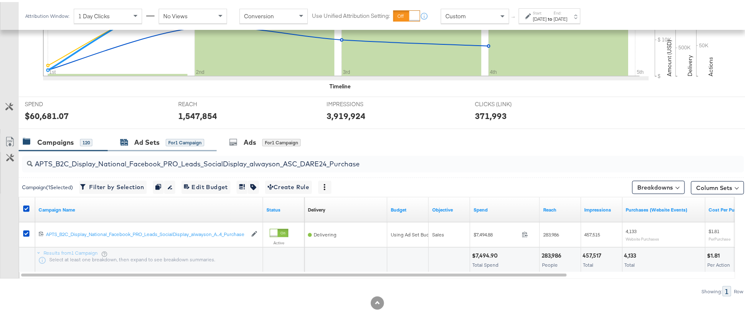
click at [157, 142] on div "Ad Sets" at bounding box center [146, 141] width 25 height 10
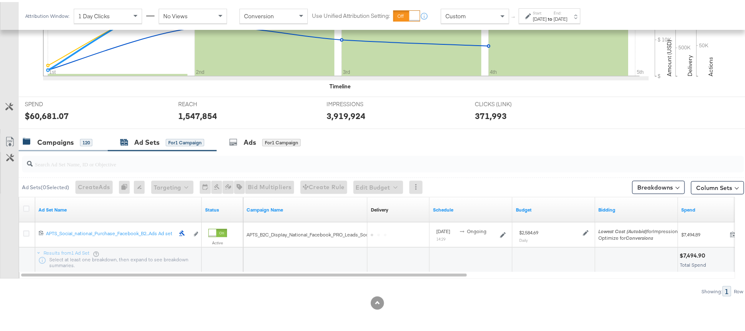
click at [66, 143] on div "Campaigns" at bounding box center [55, 141] width 36 height 10
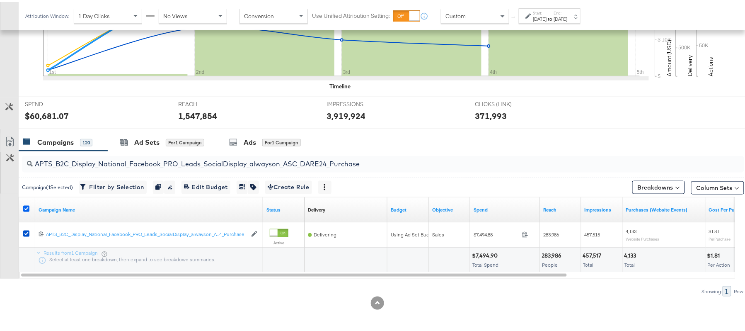
click at [27, 206] on icon at bounding box center [26, 207] width 6 height 6
click at [0, 0] on input "checkbox" at bounding box center [0, 0] width 0 height 0
